Goal: Contribute content: Contribute content

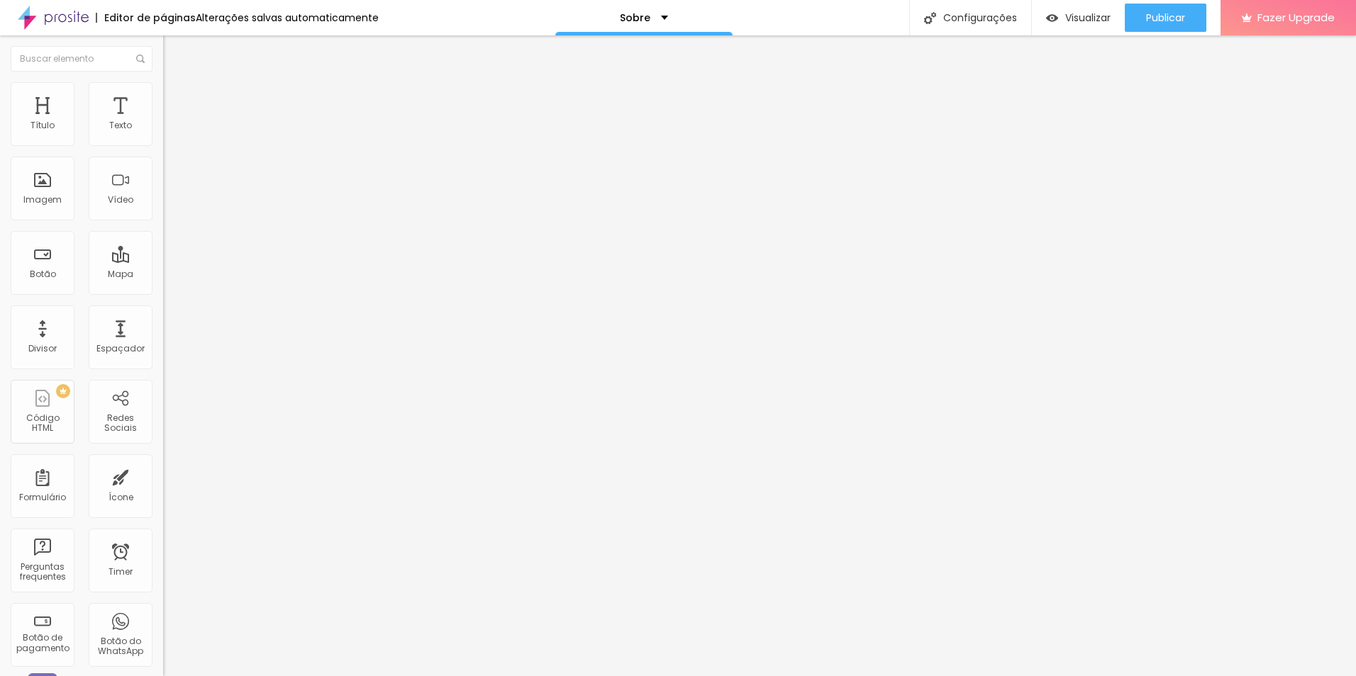
click at [163, 87] on img at bounding box center [169, 88] width 13 height 13
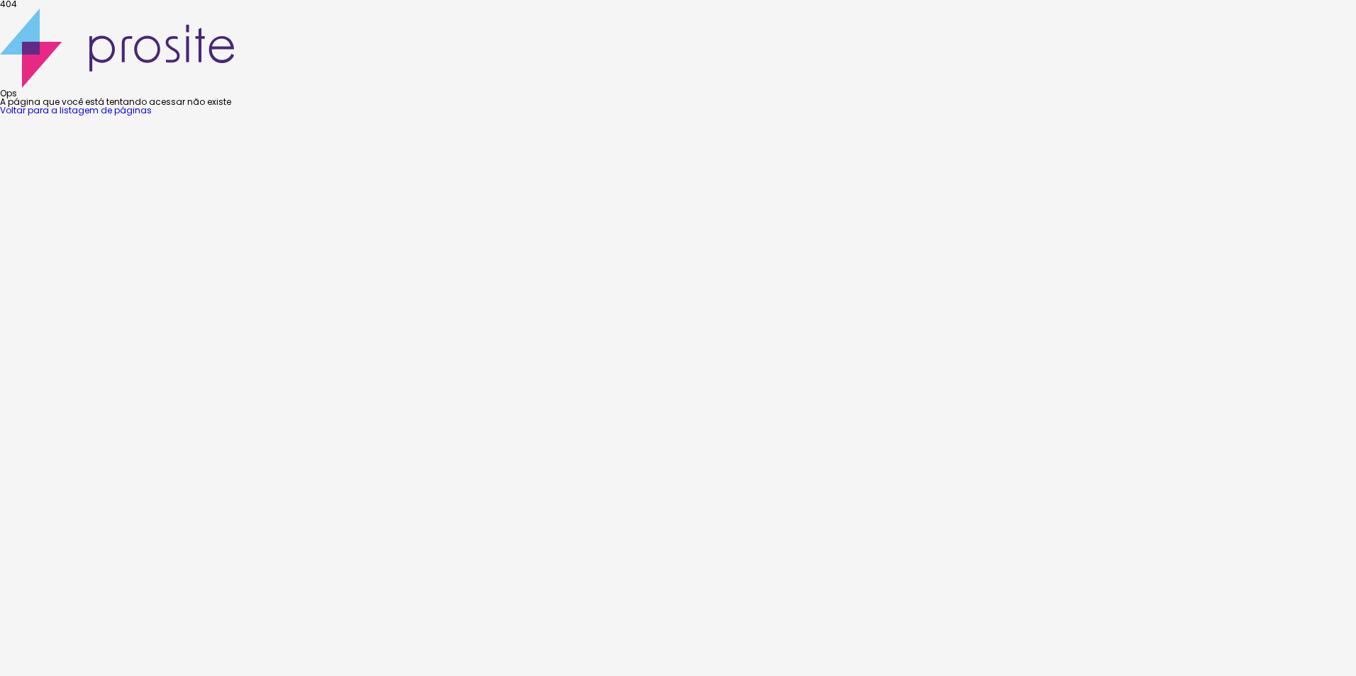
click at [152, 116] on link "Voltar para a listagem de páginas" at bounding box center [76, 110] width 152 height 12
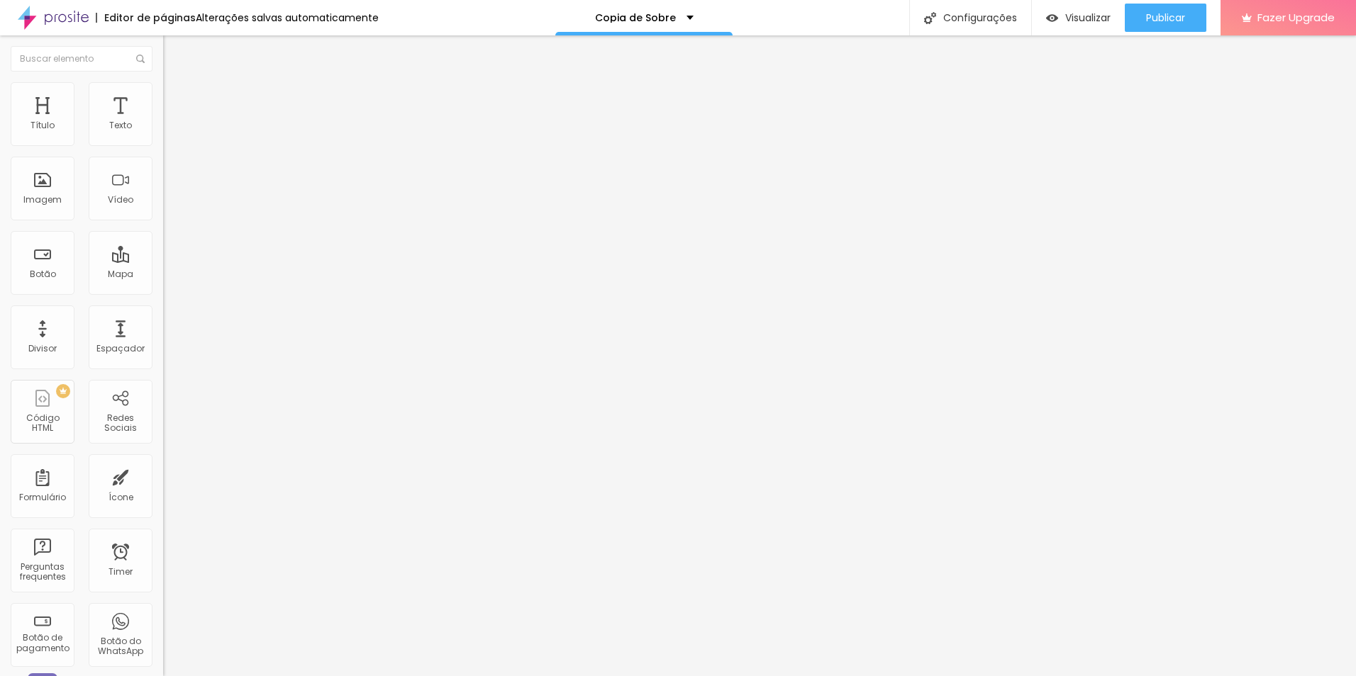
drag, startPoint x: 161, startPoint y: 177, endPoint x: 133, endPoint y: 83, distance: 97.8
click at [163, 96] on img at bounding box center [169, 102] width 13 height 13
click at [163, 86] on img at bounding box center [169, 88] width 13 height 13
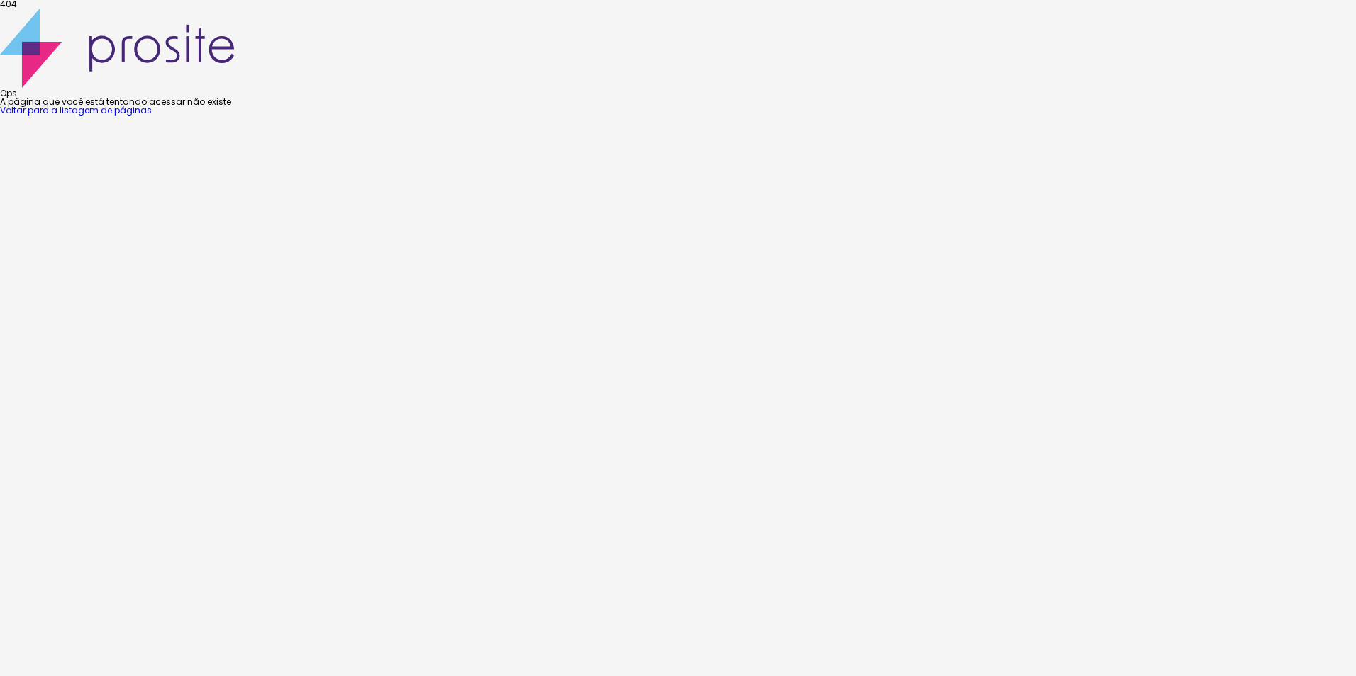
click at [152, 116] on link "Voltar para a listagem de páginas" at bounding box center [76, 110] width 152 height 12
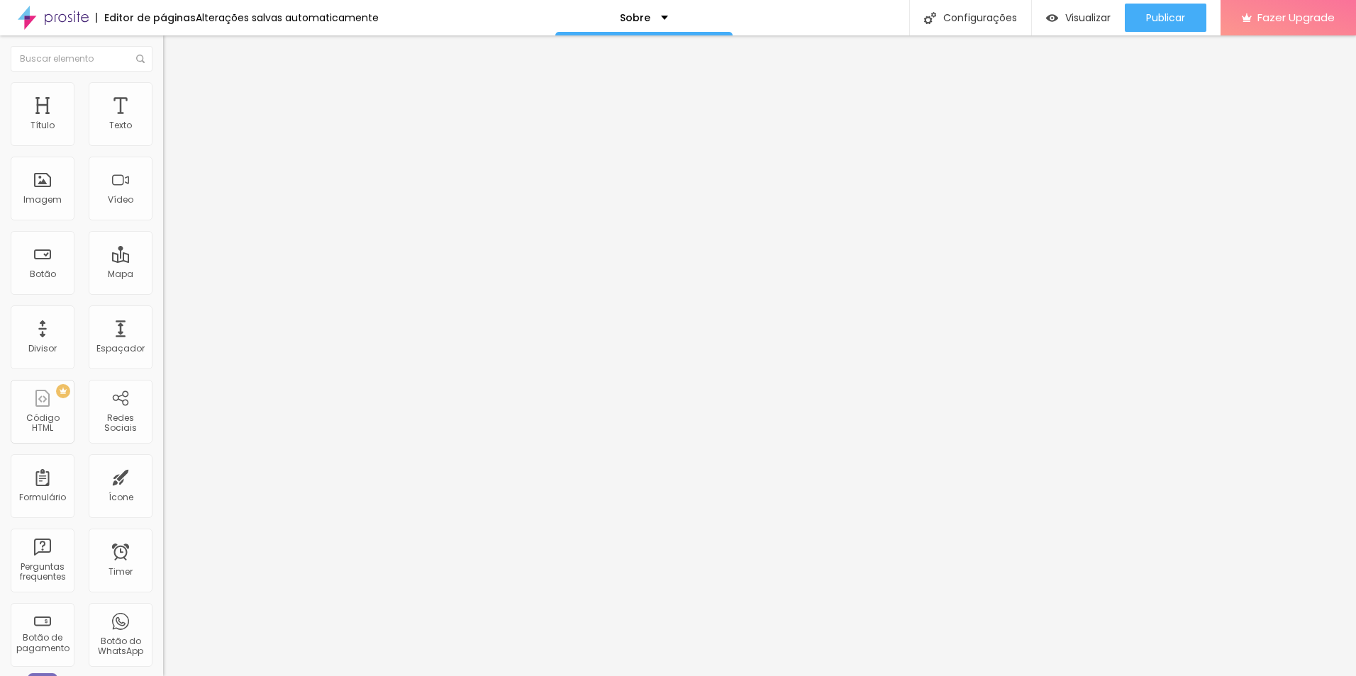
click at [163, 138] on div at bounding box center [244, 135] width 163 height 11
click at [163, 140] on img at bounding box center [168, 135] width 10 height 10
click at [163, 145] on img at bounding box center [168, 147] width 10 height 10
click at [163, 89] on img at bounding box center [169, 88] width 13 height 13
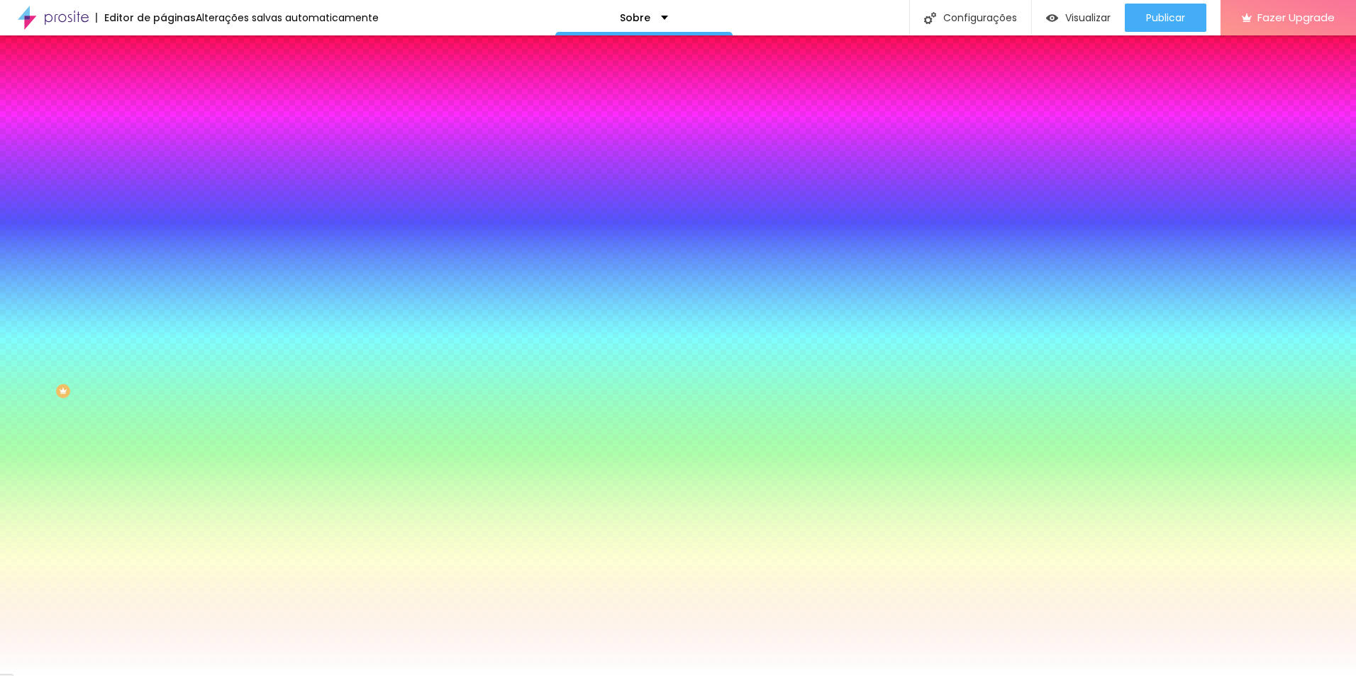
click at [163, 96] on li "Avançado" at bounding box center [244, 103] width 163 height 14
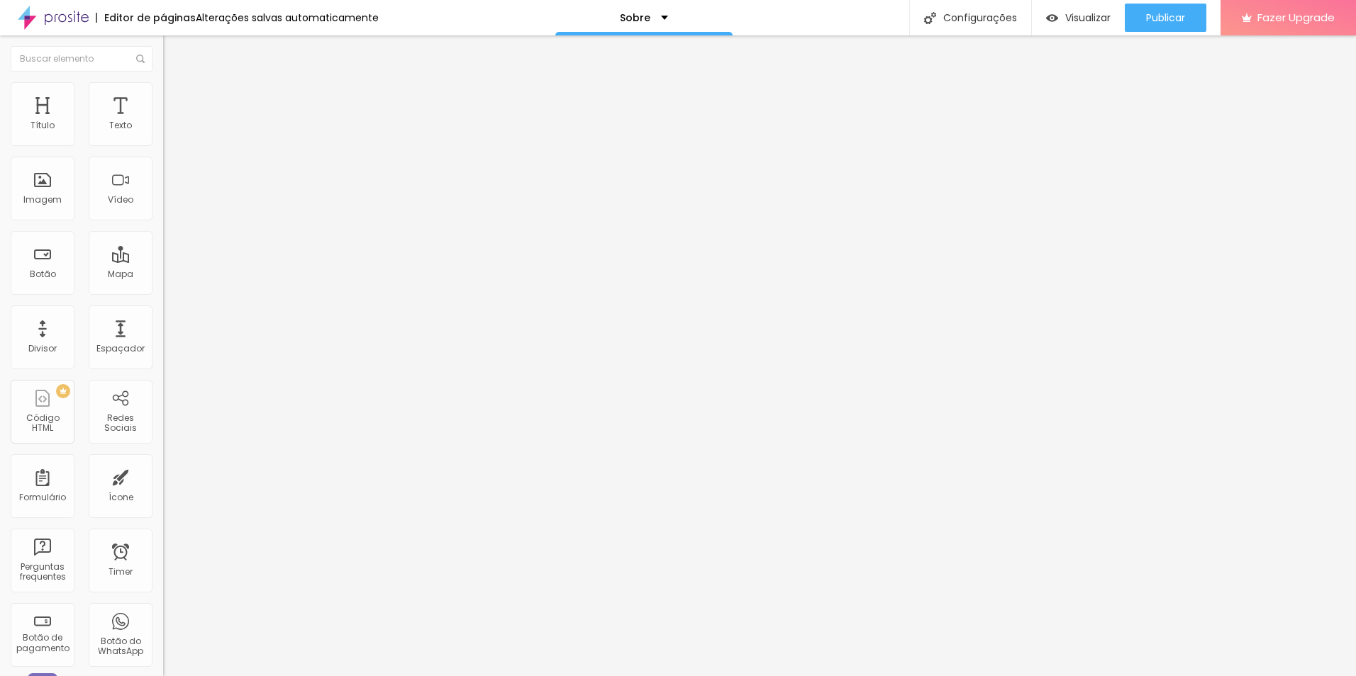
type input "5"
type input "10"
type input "15"
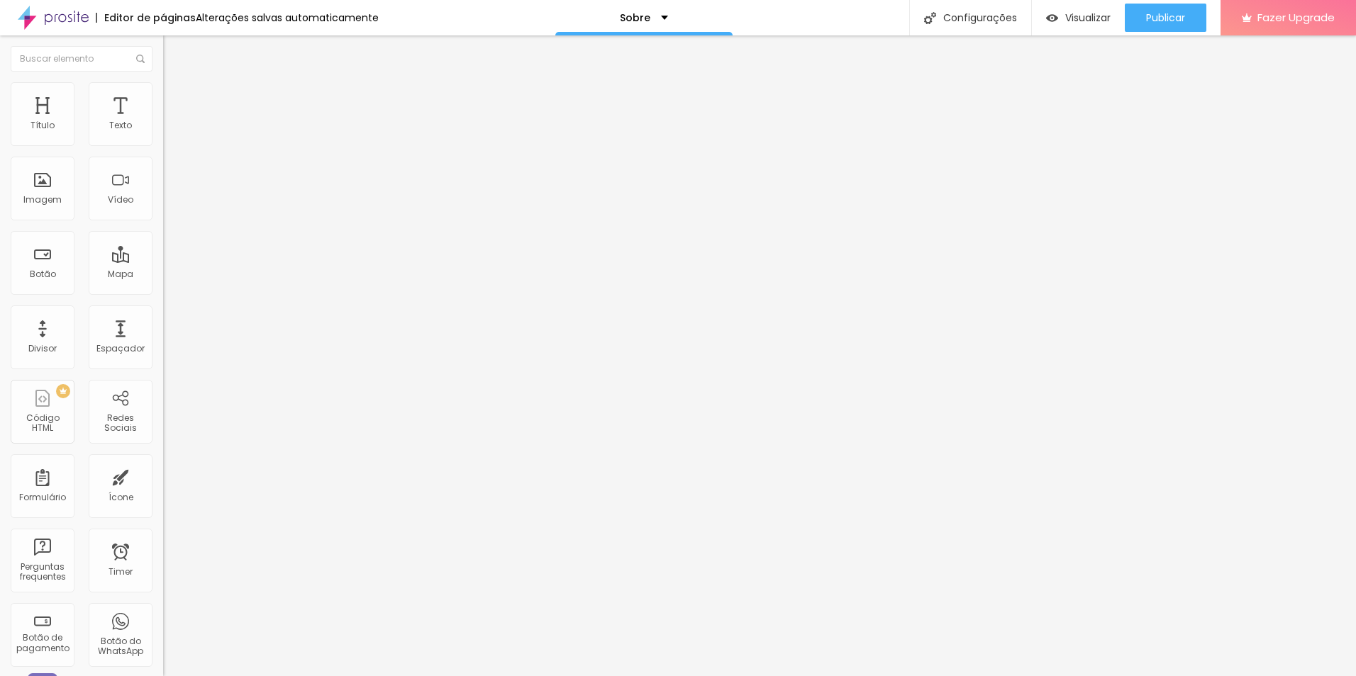
type input "15"
type input "20"
type input "15"
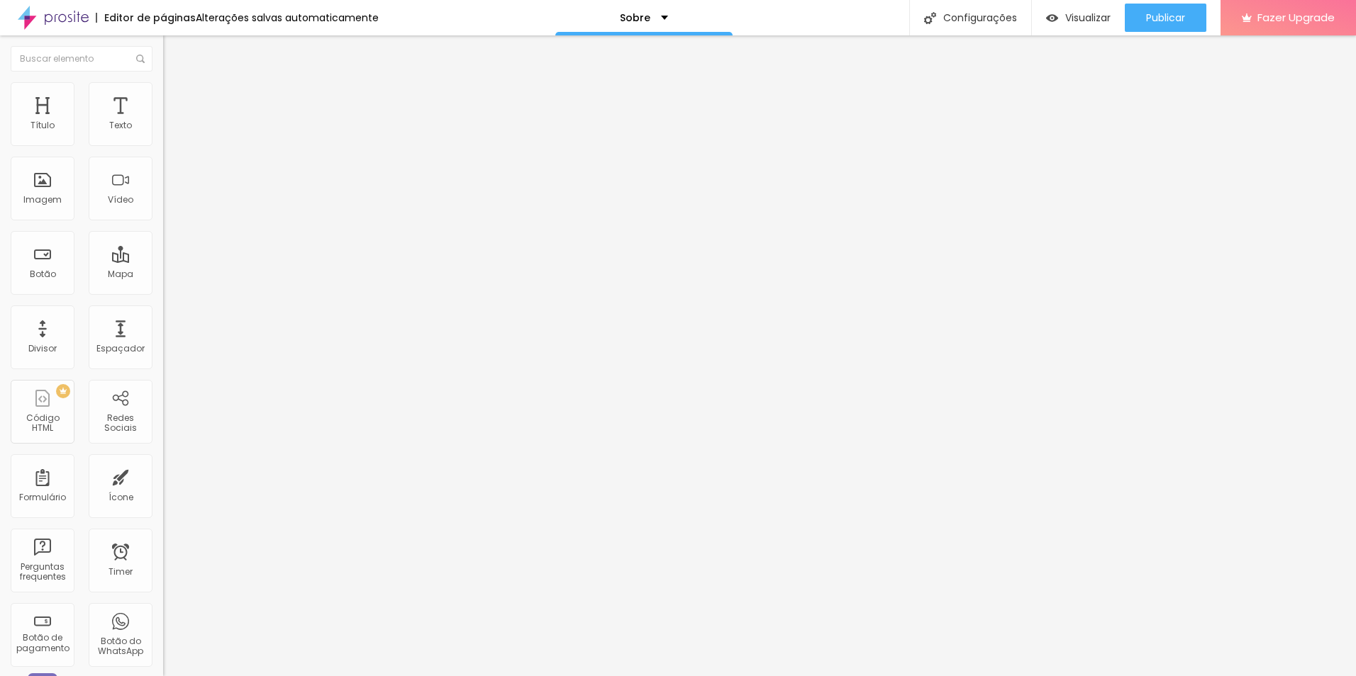
type input "20"
type input "35"
type input "45"
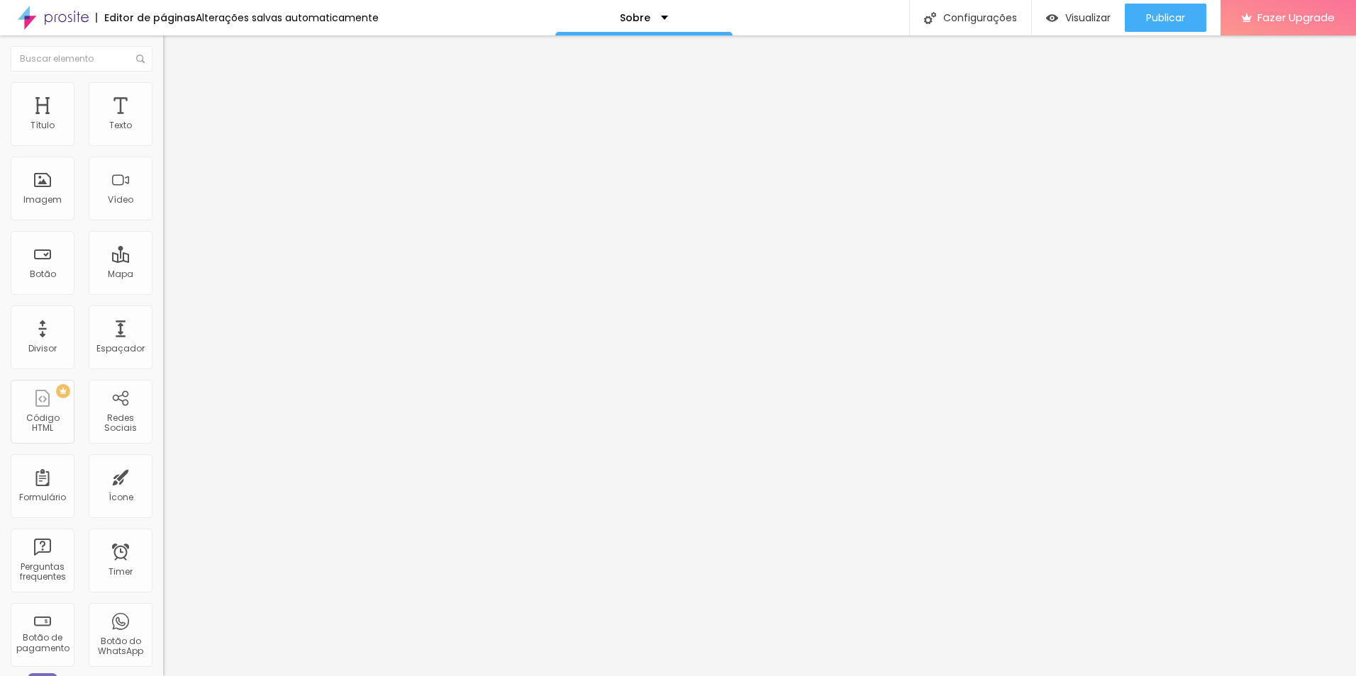
type input "45"
type input "50"
drag, startPoint x: 36, startPoint y: 140, endPoint x: 185, endPoint y: 158, distance: 150.0
click at [185, 275] on input "range" at bounding box center [208, 280] width 91 height 11
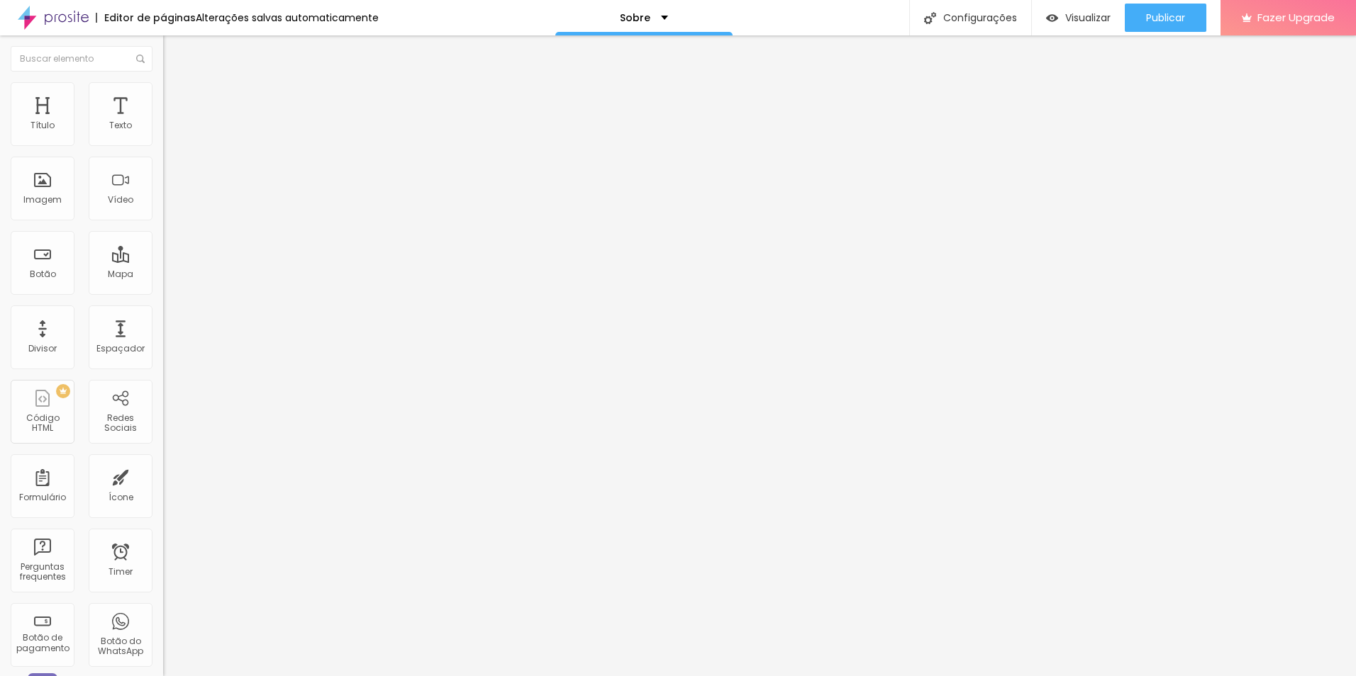
type input "45"
type input "40"
drag, startPoint x: 97, startPoint y: 140, endPoint x: 84, endPoint y: 146, distance: 14.9
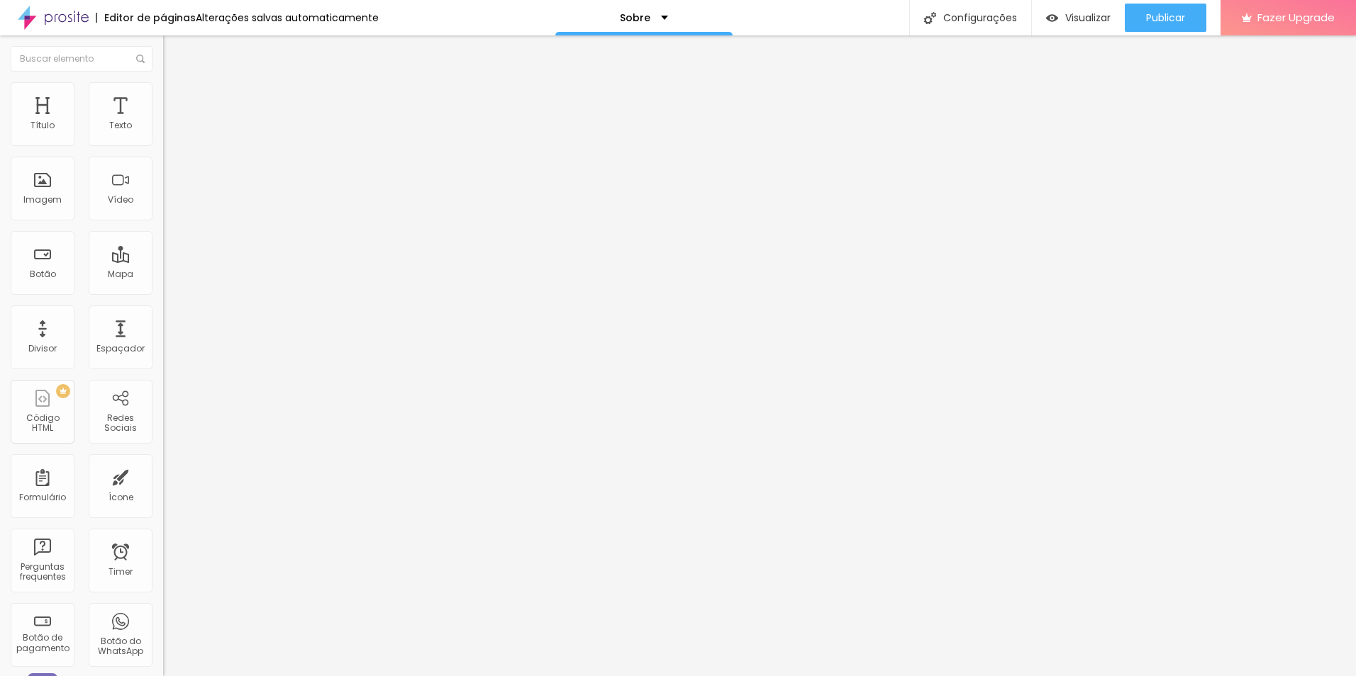
type input "40"
click at [163, 275] on input "range" at bounding box center [208, 280] width 91 height 11
click at [163, 96] on img at bounding box center [169, 102] width 13 height 13
click at [163, 82] on li "Conteúdo" at bounding box center [244, 75] width 163 height 14
click at [163, 89] on img at bounding box center [169, 88] width 13 height 13
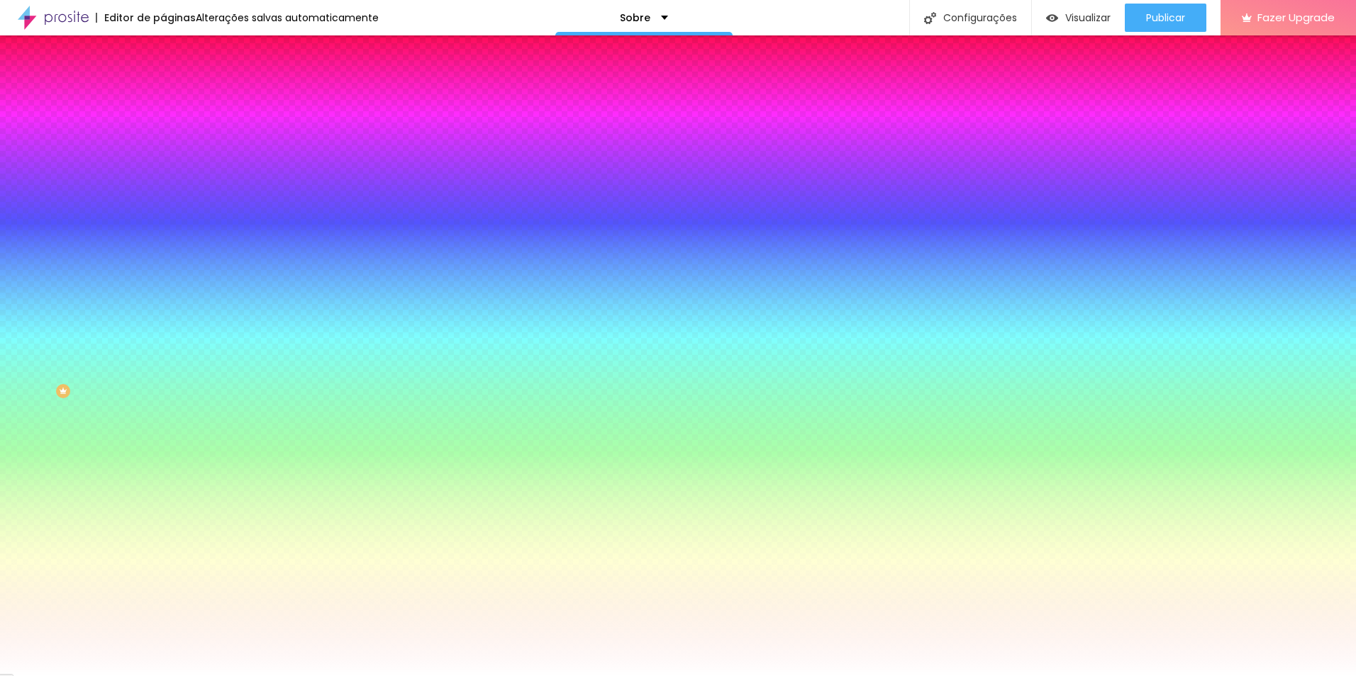
click at [176, 100] on span "Avançado" at bounding box center [199, 106] width 47 height 12
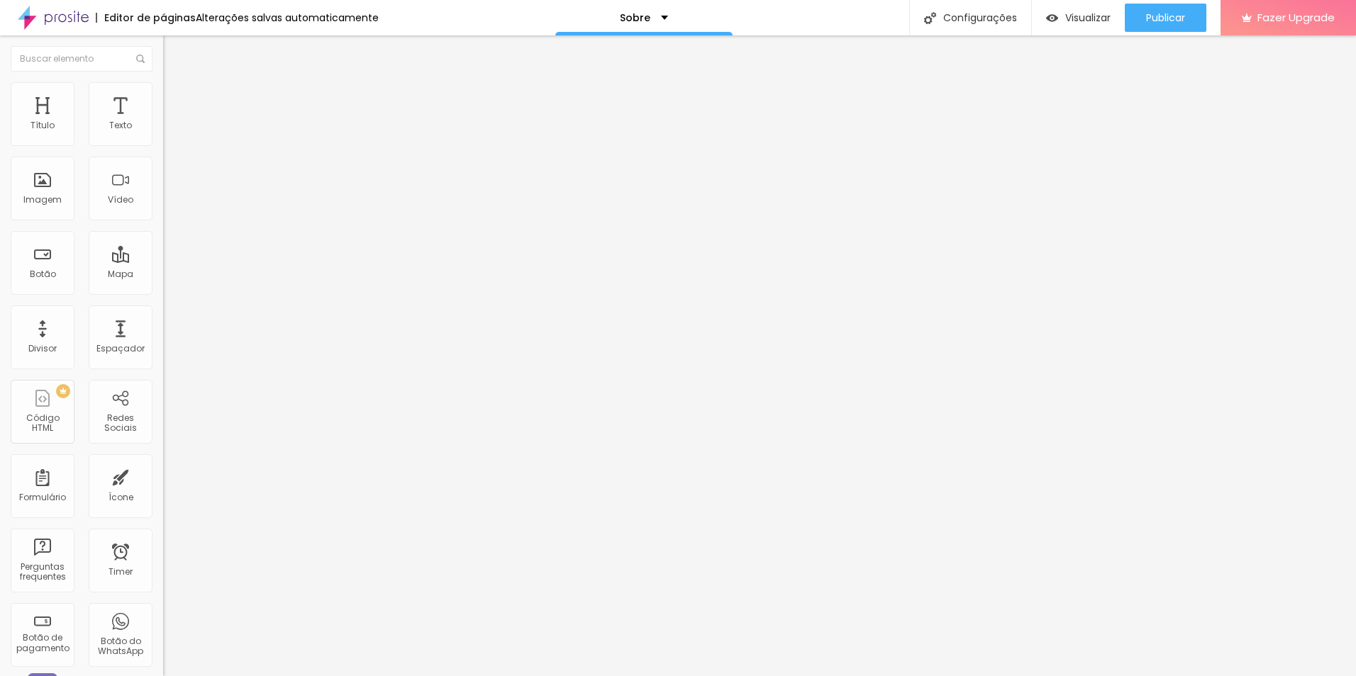
click at [163, 81] on img at bounding box center [169, 74] width 13 height 13
click at [163, 119] on div "Alinhamento" at bounding box center [244, 115] width 163 height 9
click at [163, 95] on ul "Conteúdo Estilo Avançado" at bounding box center [244, 89] width 163 height 43
click at [163, 179] on img at bounding box center [168, 174] width 10 height 10
click at [163, 202] on img at bounding box center [168, 197] width 10 height 10
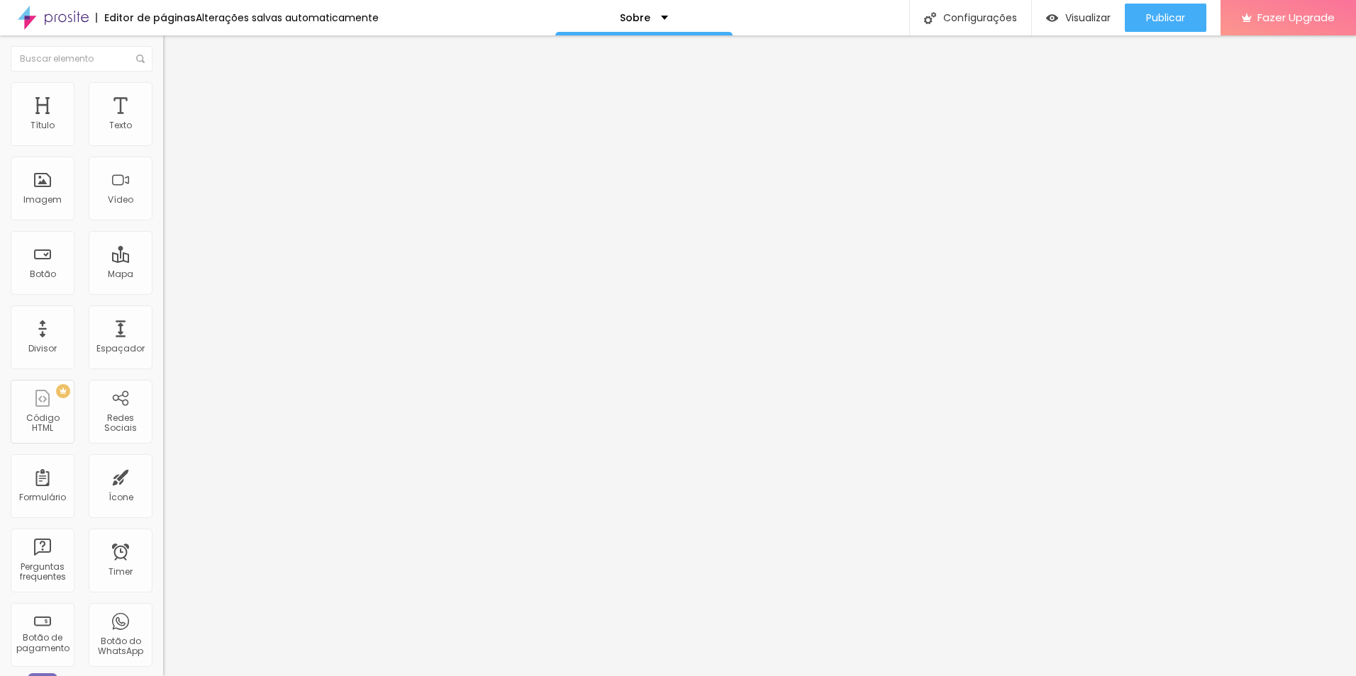
click at [163, 191] on img at bounding box center [168, 186] width 10 height 10
click at [163, 94] on li "Estilo" at bounding box center [244, 89] width 163 height 14
type input "25"
type input "13"
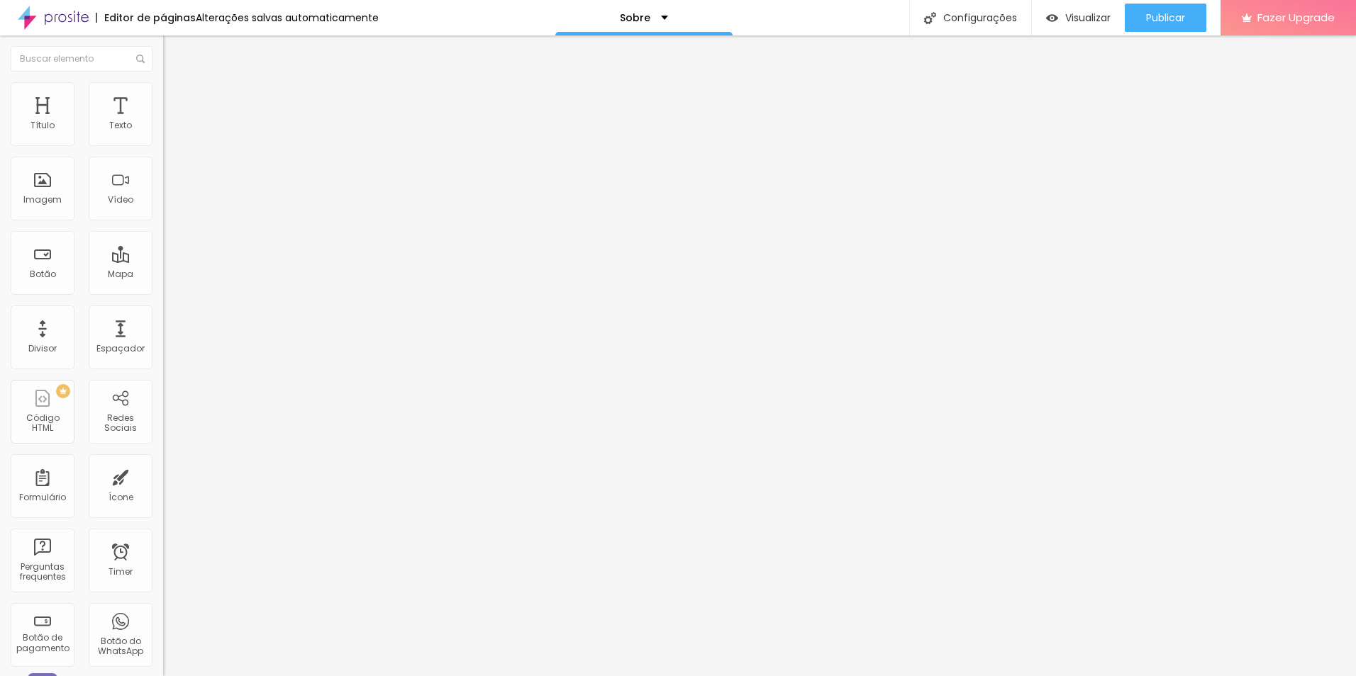
type input "13"
type input "5"
type input "0"
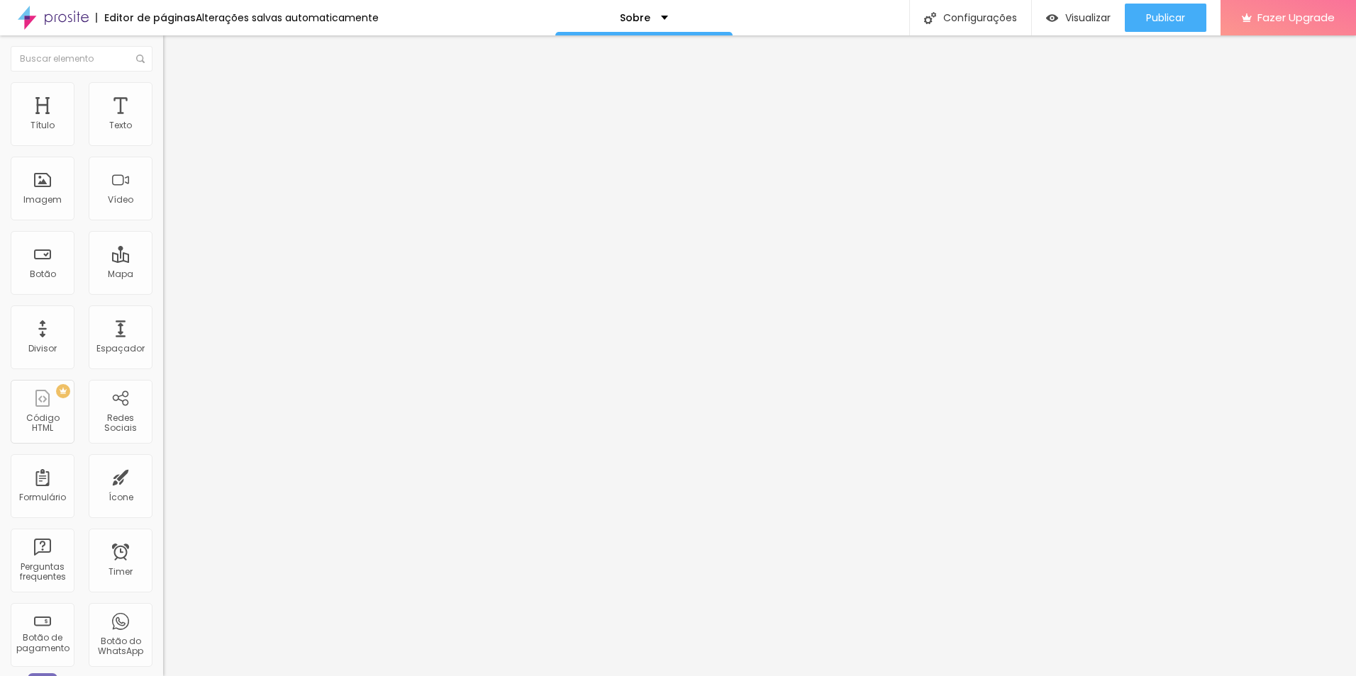
drag, startPoint x: 43, startPoint y: 182, endPoint x: 26, endPoint y: 179, distance: 17.3
click at [163, 311] on input "range" at bounding box center [208, 316] width 91 height 11
type input "95"
type input "90"
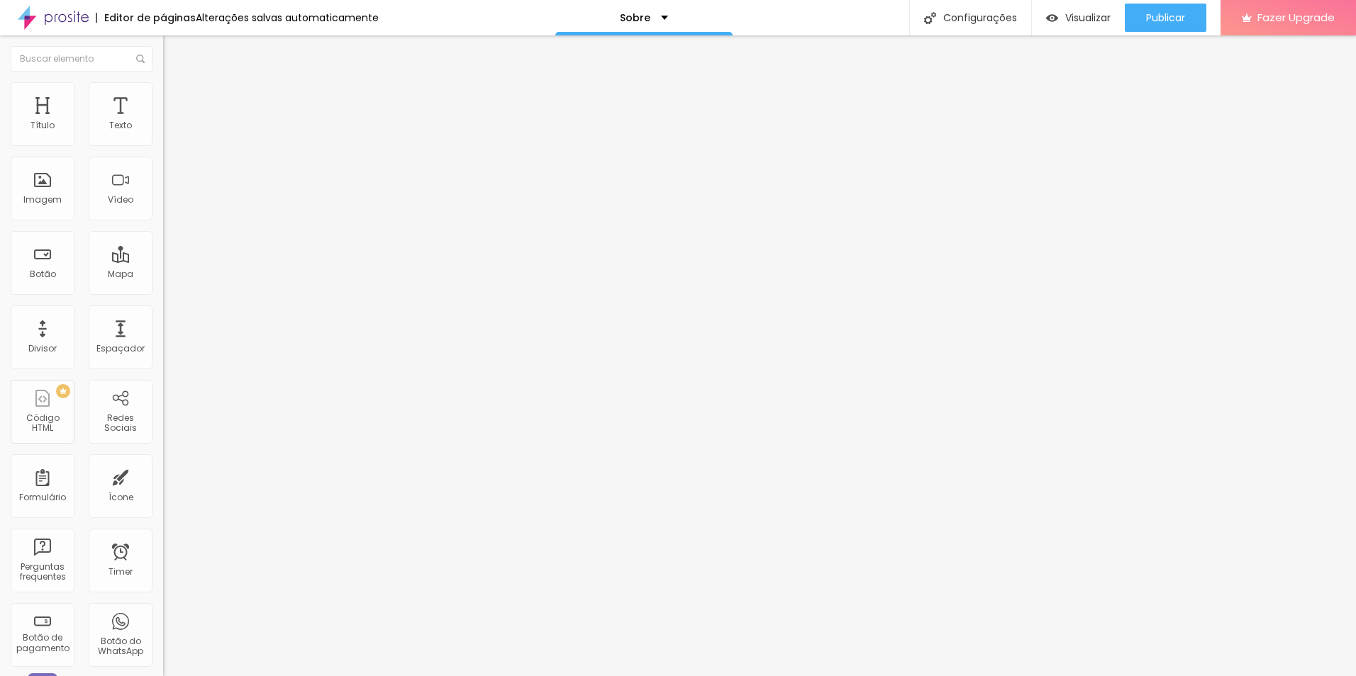
type input "90"
type input "85"
type input "80"
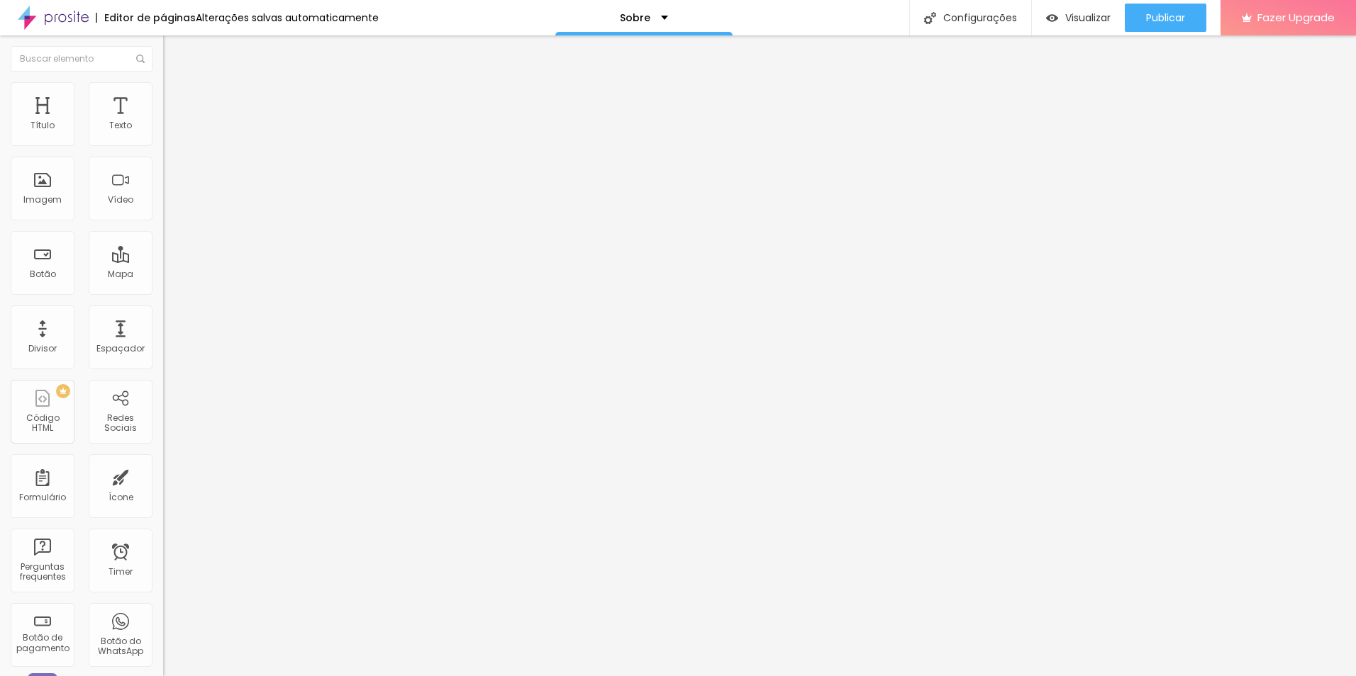
type input "75"
type input "70"
type input "65"
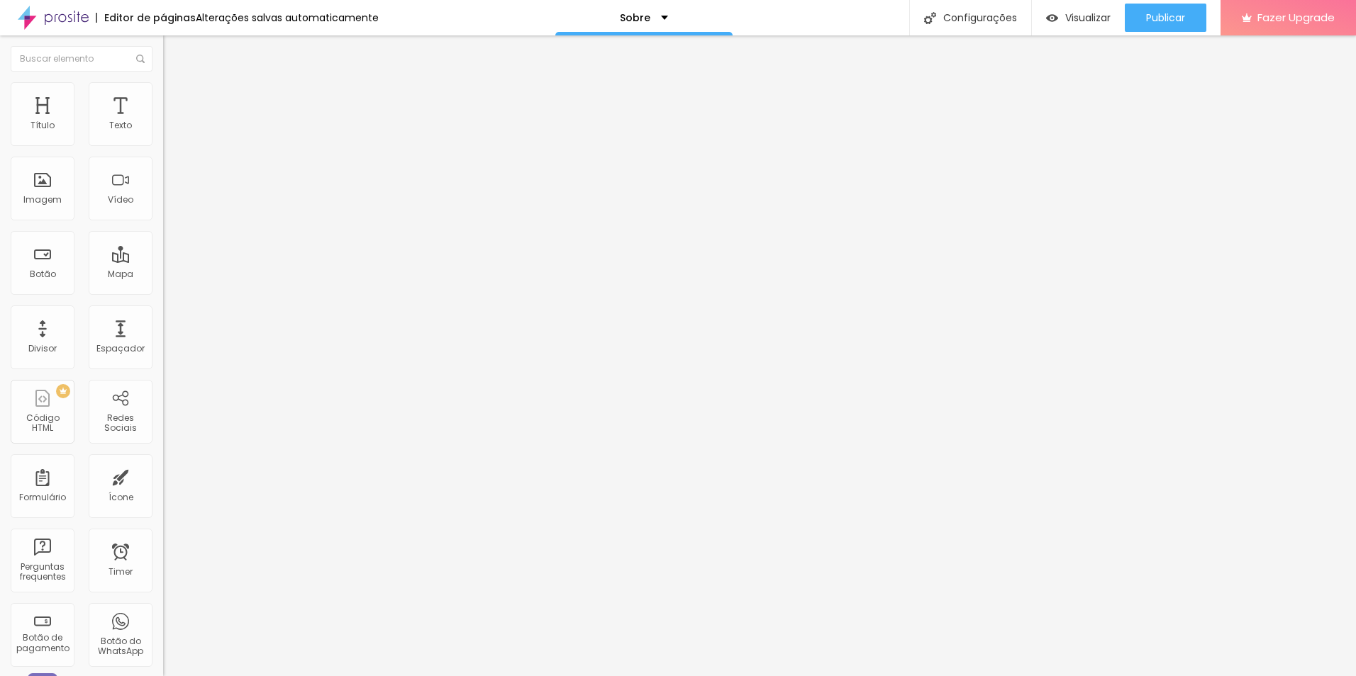
type input "65"
type input "60"
type input "55"
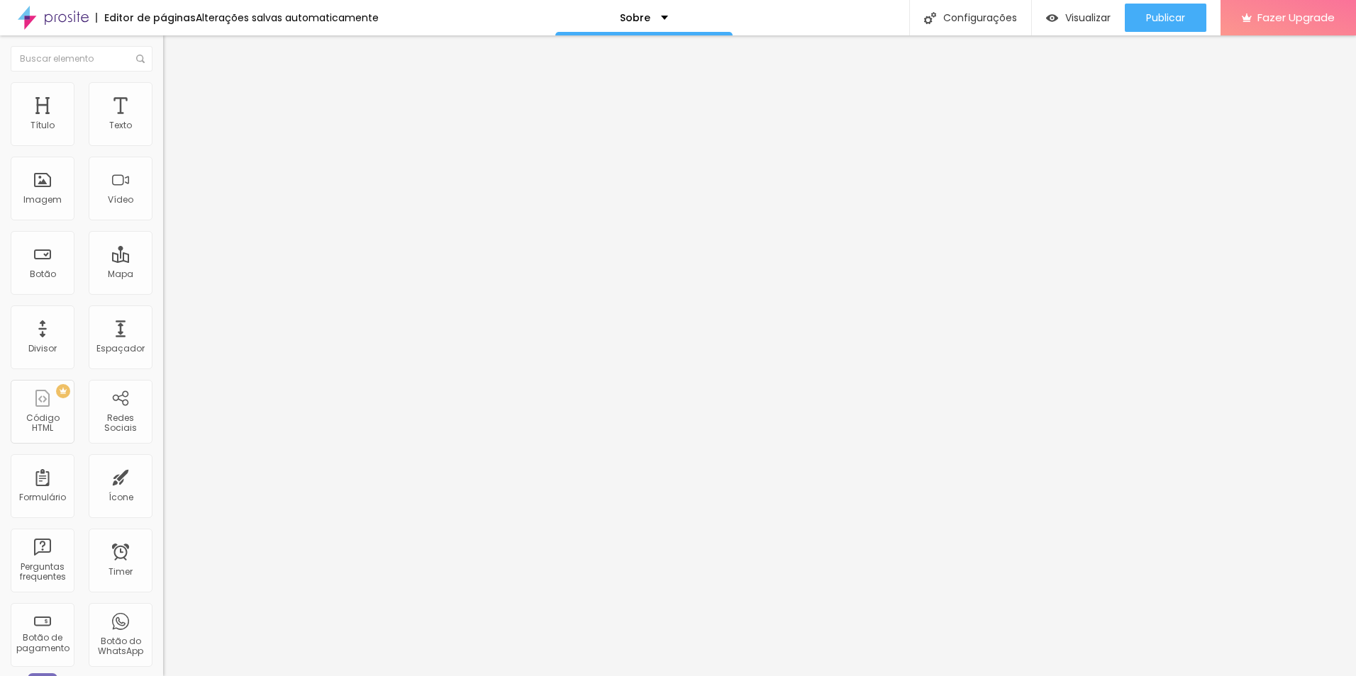
type input "50"
type input "45"
type input "40"
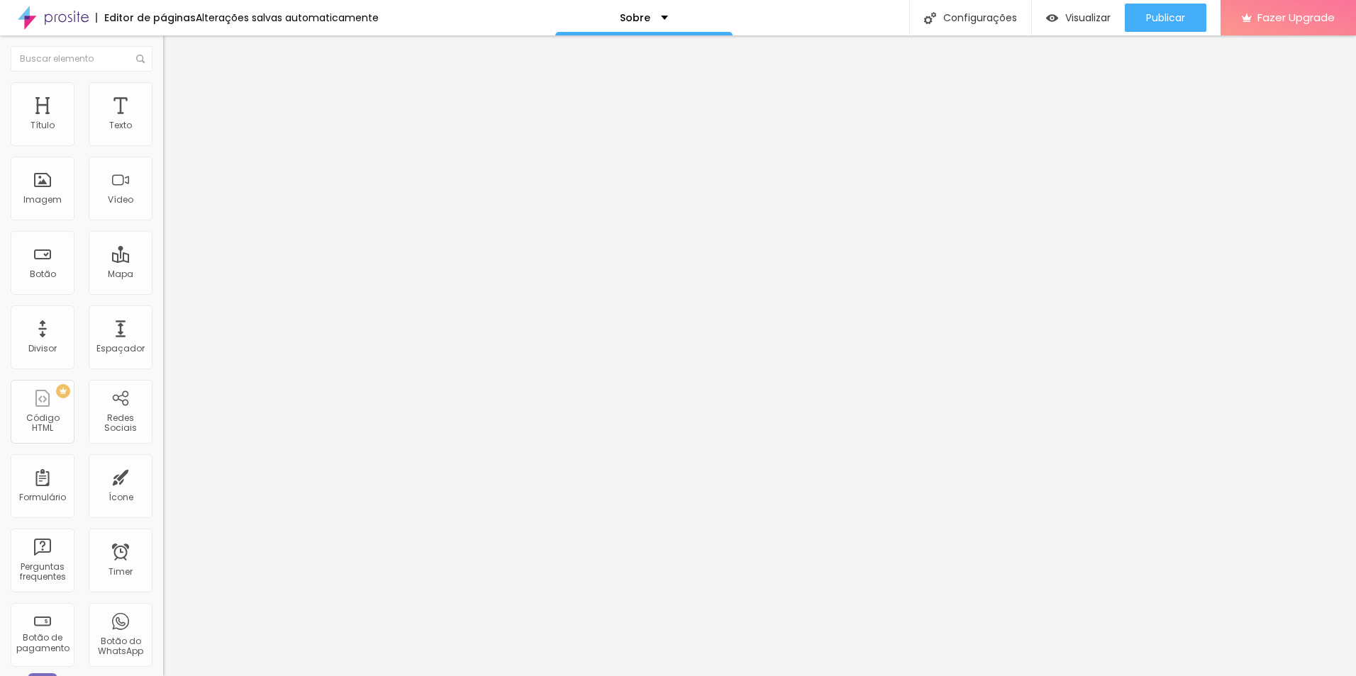
drag, startPoint x: 147, startPoint y: 150, endPoint x: 61, endPoint y: 140, distance: 86.4
type input "40"
click at [163, 140] on input "range" at bounding box center [208, 139] width 91 height 11
click at [176, 84] on span "Conteúdo" at bounding box center [198, 78] width 44 height 12
click at [163, 202] on img at bounding box center [168, 197] width 10 height 10
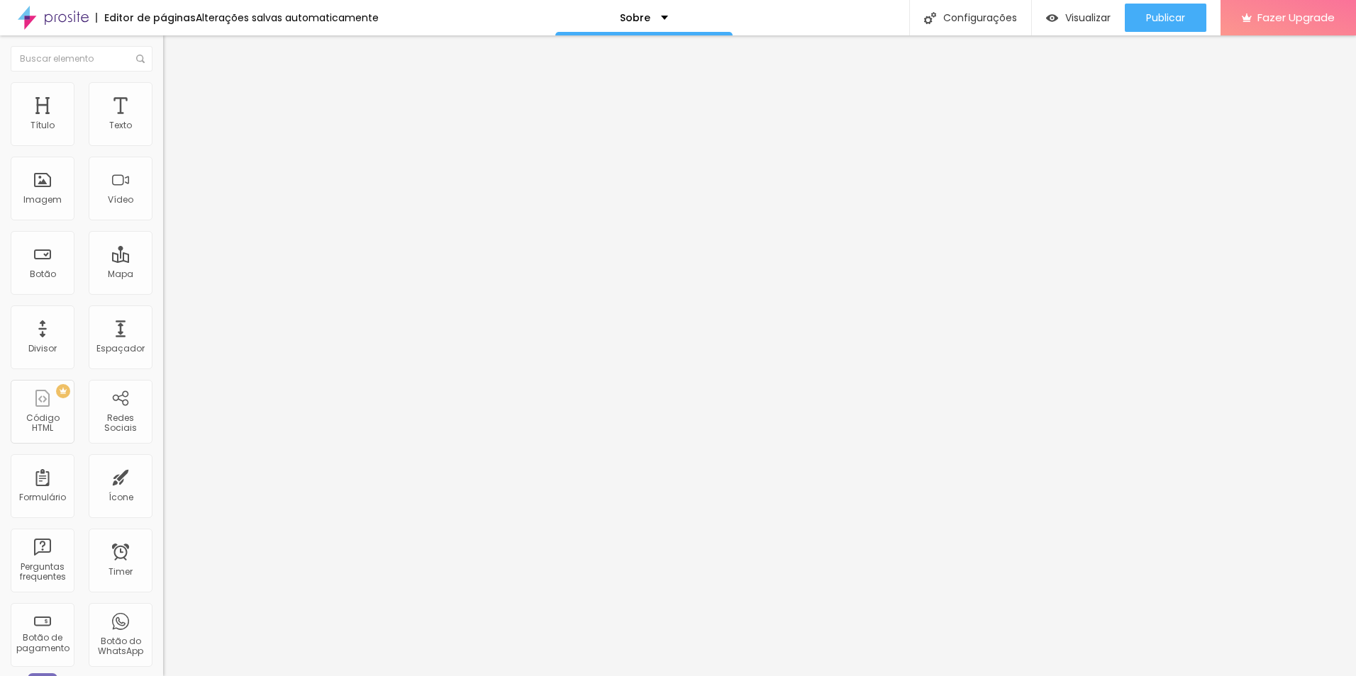
click at [163, 179] on img at bounding box center [168, 174] width 10 height 10
click at [163, 143] on input "text" at bounding box center [248, 136] width 170 height 14
paste input "✨ Sobre mim – Além da Lente Sou Leticia Martins, fotógrafa e criadora do projet…"
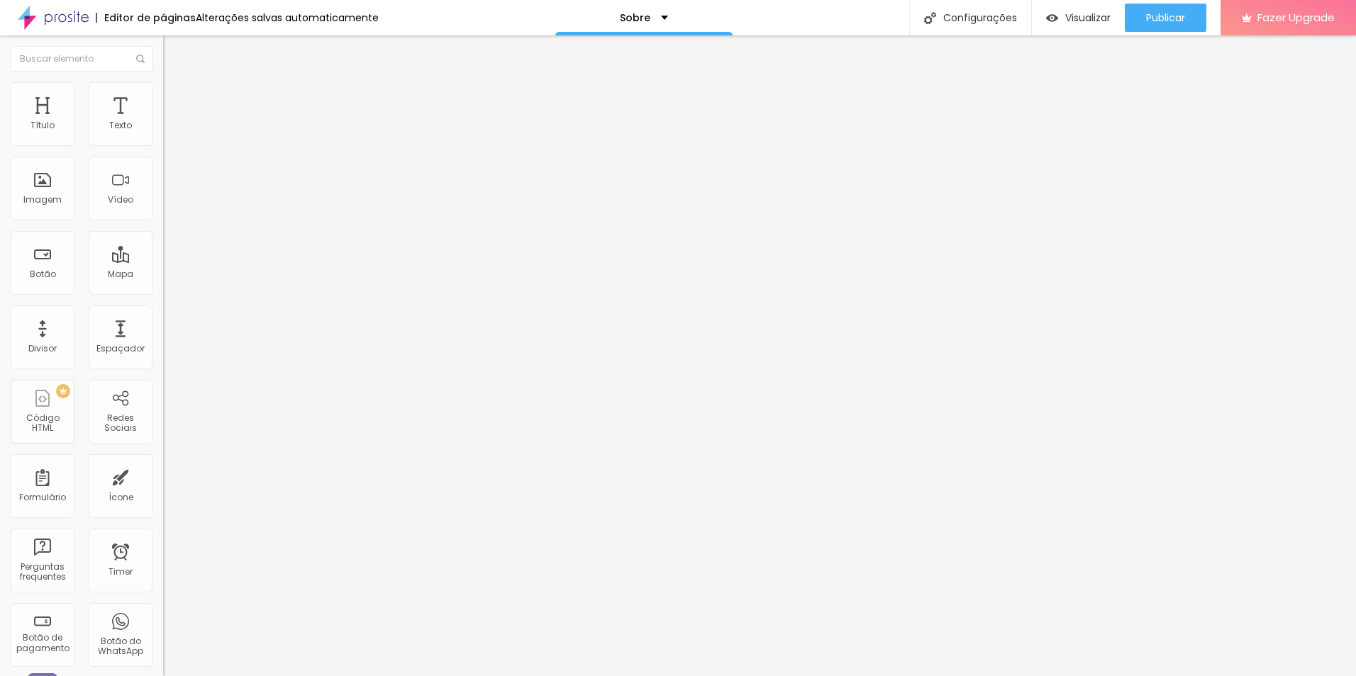
type input "✨ Sobre mim – Além da Lente Sou Leticia Martins, fotógrafa e criadora do projet…"
click at [174, 50] on img "button" at bounding box center [179, 51] width 11 height 11
click at [109, 126] on div "Texto" at bounding box center [120, 126] width 23 height 10
click at [117, 126] on div "Texto" at bounding box center [120, 126] width 23 height 10
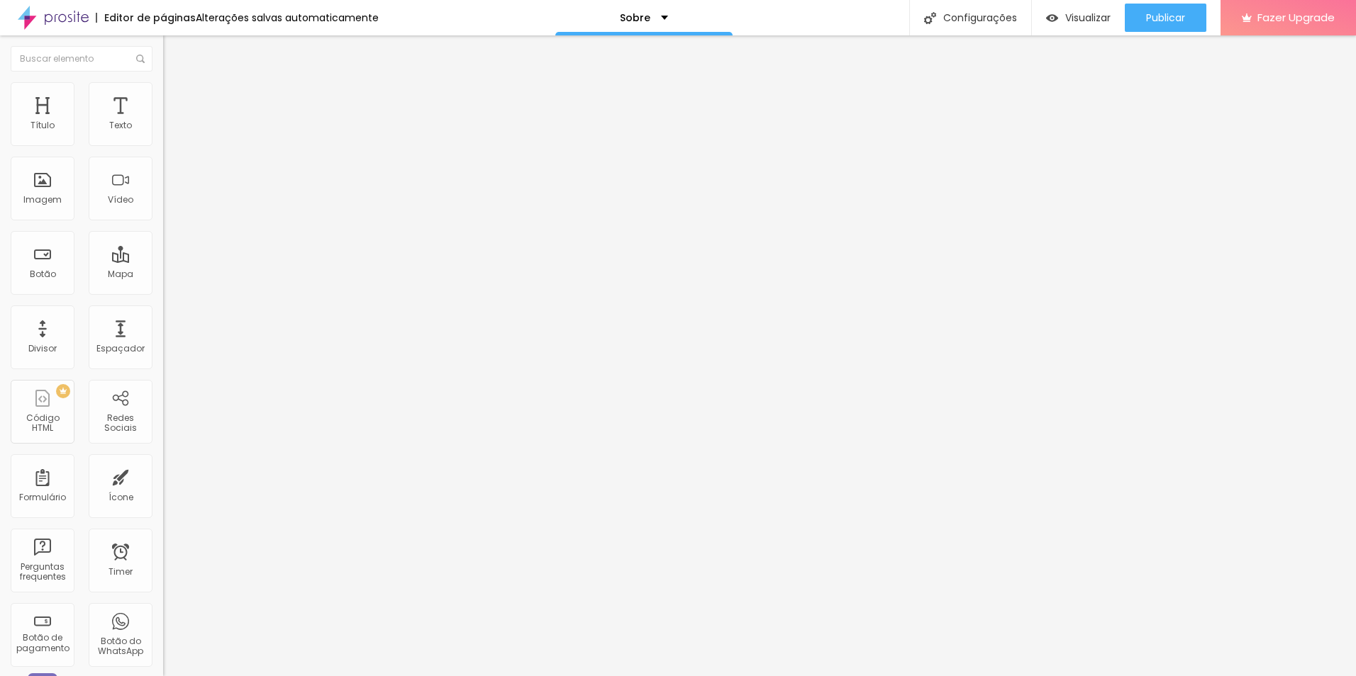
click at [163, 143] on input "✨ Sobre mim – Além da Lente Sou Leticia Martins, fotógrafa e criadora do projet…" at bounding box center [248, 136] width 170 height 14
click at [174, 52] on img "button" at bounding box center [179, 51] width 11 height 11
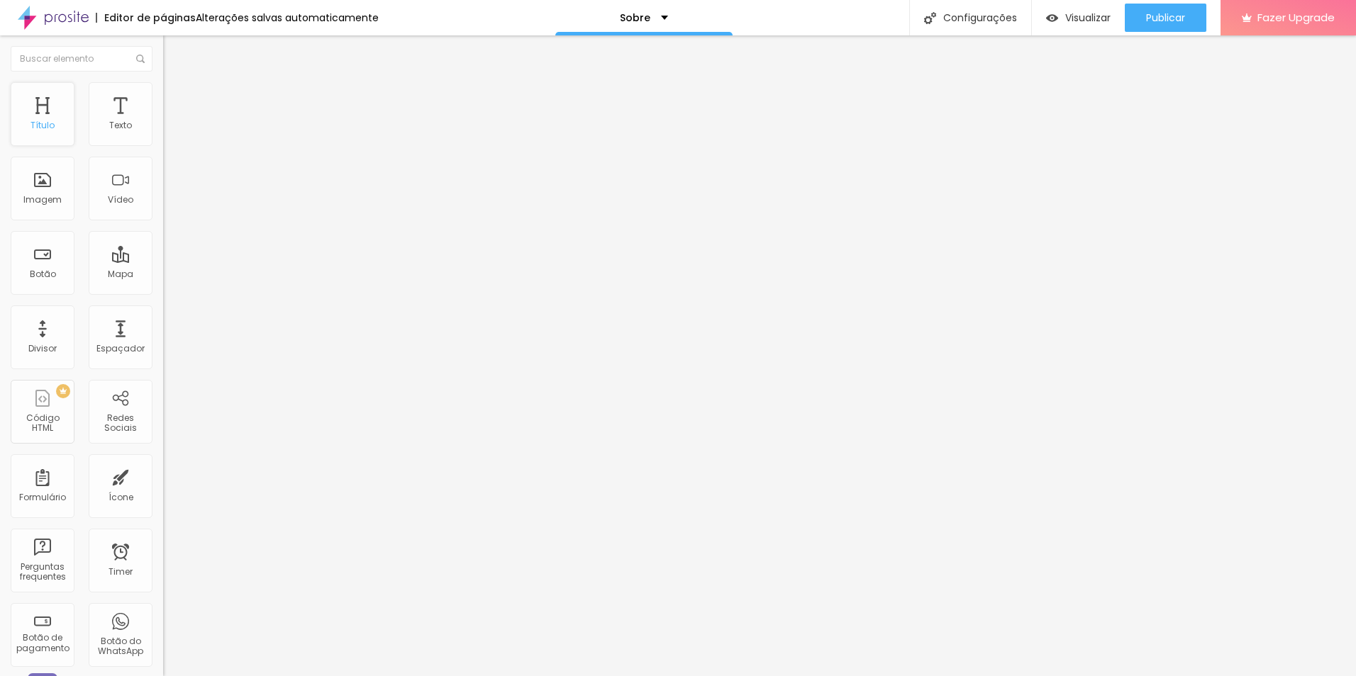
click at [39, 129] on div "Título" at bounding box center [42, 126] width 24 height 10
click at [163, 60] on button "Editar Texto" at bounding box center [244, 51] width 163 height 33
click at [174, 56] on img "button" at bounding box center [179, 51] width 11 height 11
click at [174, 57] on div "Editar Seção" at bounding box center [216, 51] width 84 height 11
click at [174, 55] on div "Editar Seção" at bounding box center [216, 51] width 84 height 11
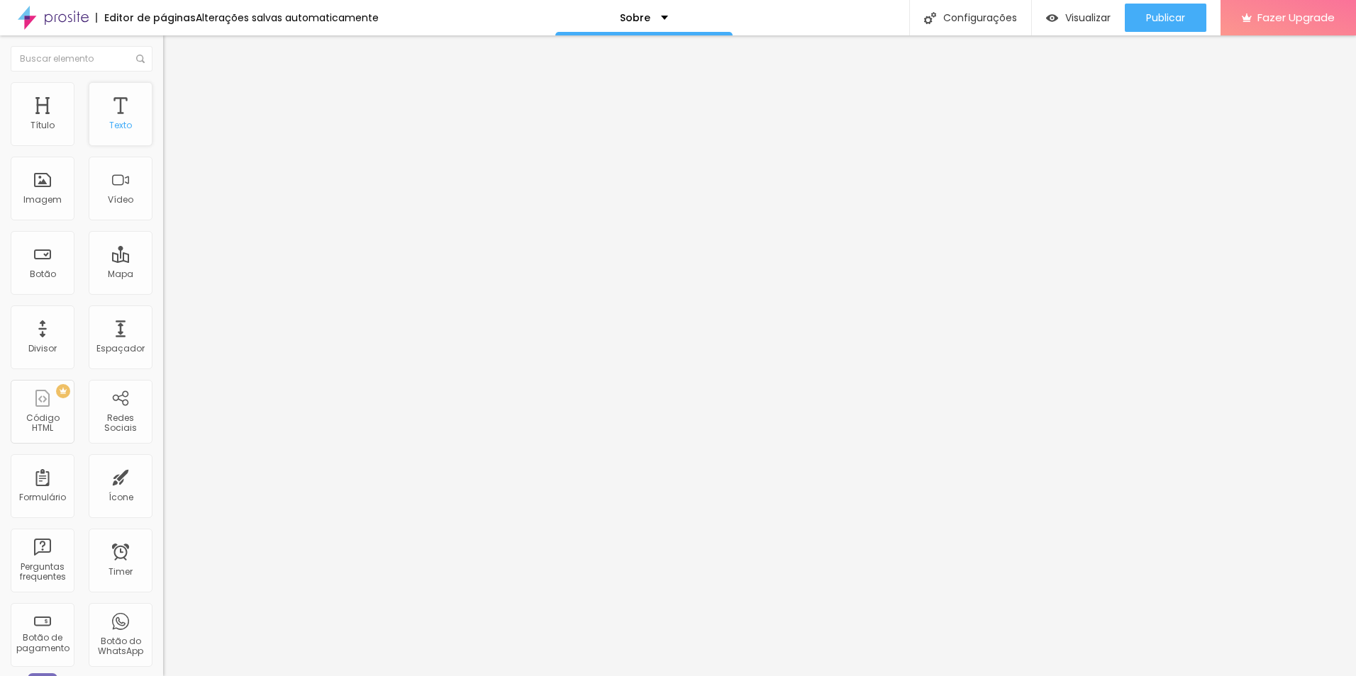
click at [95, 133] on div "Texto" at bounding box center [121, 114] width 64 height 64
click at [163, 138] on div at bounding box center [244, 135] width 163 height 11
click at [163, 138] on div at bounding box center [244, 136] width 163 height 34
click at [163, 129] on img at bounding box center [168, 124] width 10 height 10
click at [163, 89] on ul "Conteúdo Estilo Avançado" at bounding box center [244, 89] width 163 height 43
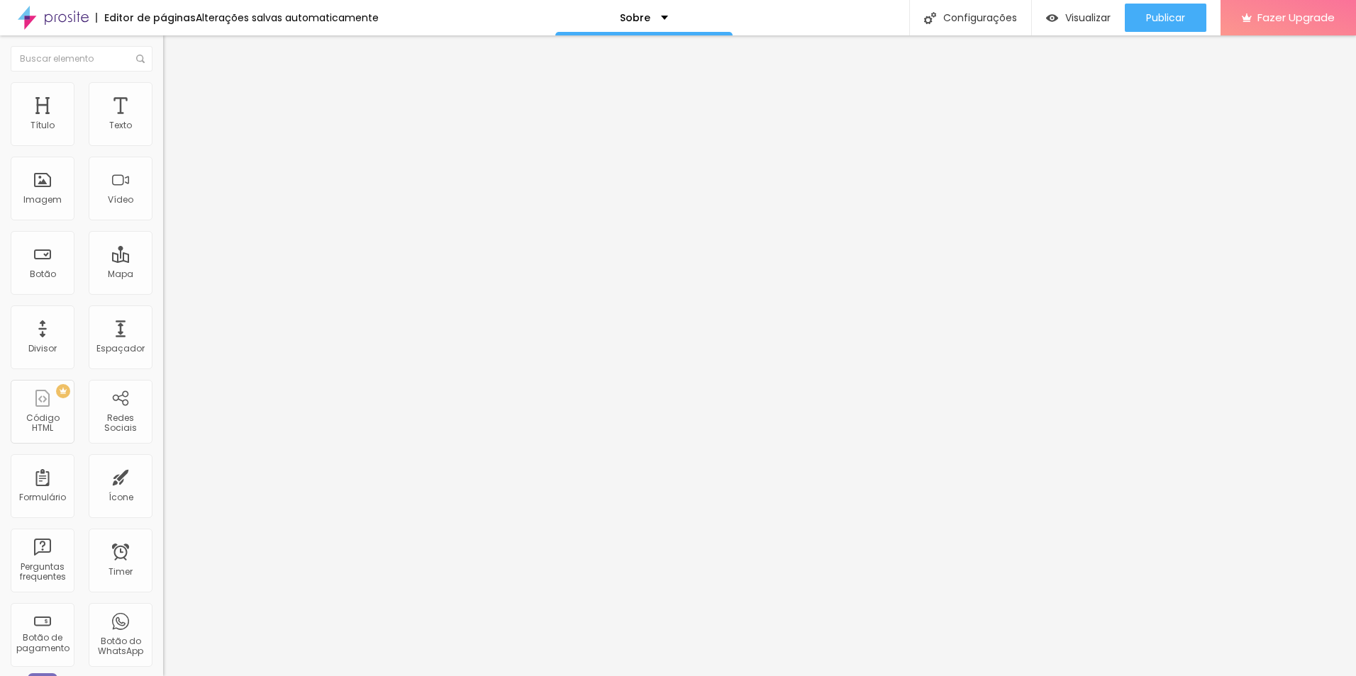
click at [163, 89] on ul "Conteúdo Estilo Avançado" at bounding box center [244, 89] width 163 height 43
click at [163, 92] on li "Estilo" at bounding box center [244, 89] width 163 height 14
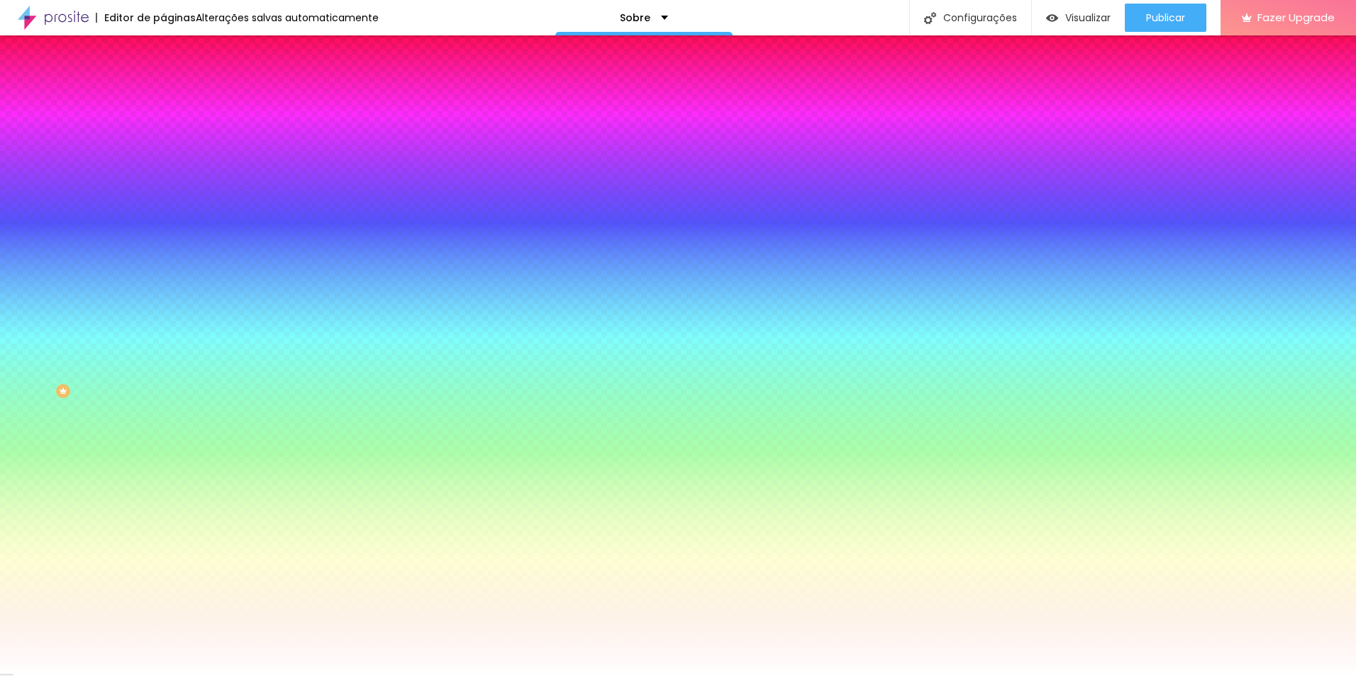
click at [163, 96] on img at bounding box center [169, 102] width 13 height 13
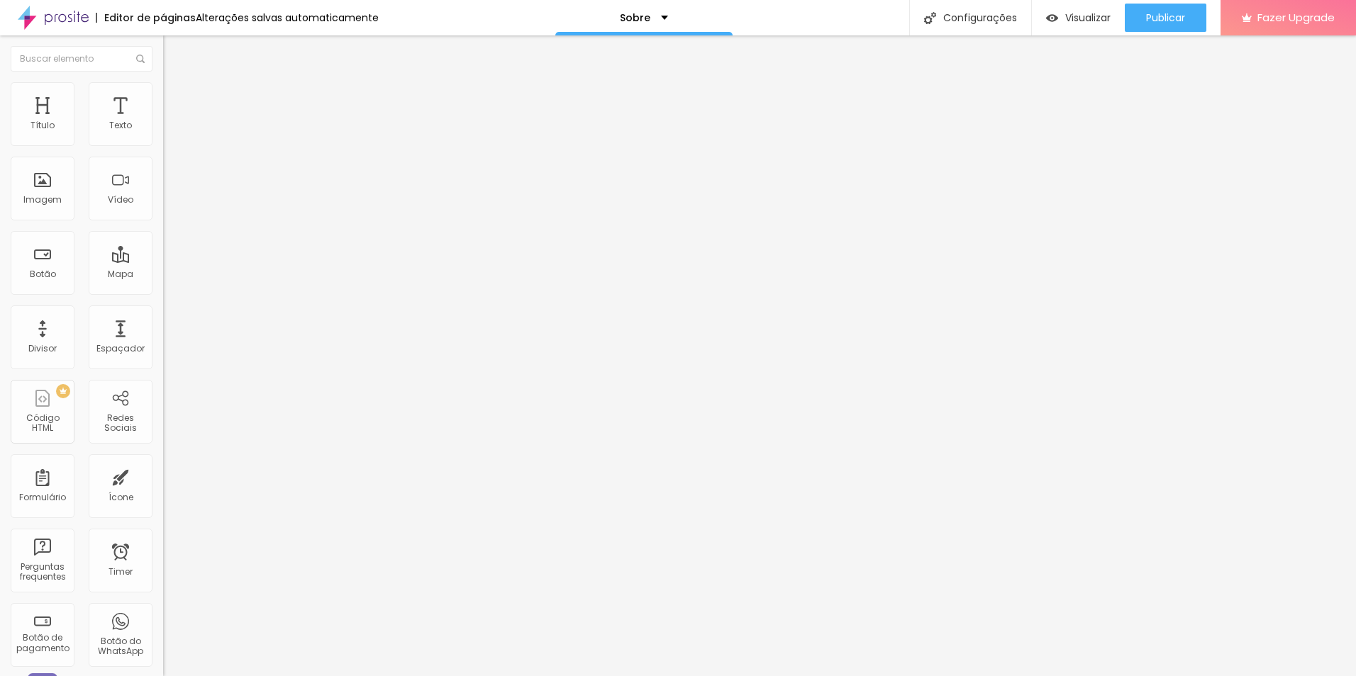
click at [174, 50] on div "Editar Coluna" at bounding box center [218, 51] width 88 height 11
click at [248, 676] on div at bounding box center [678, 685] width 1356 height 0
click at [1146, 15] on span "Publicar" at bounding box center [1165, 17] width 39 height 11
